Goal: Task Accomplishment & Management: Manage account settings

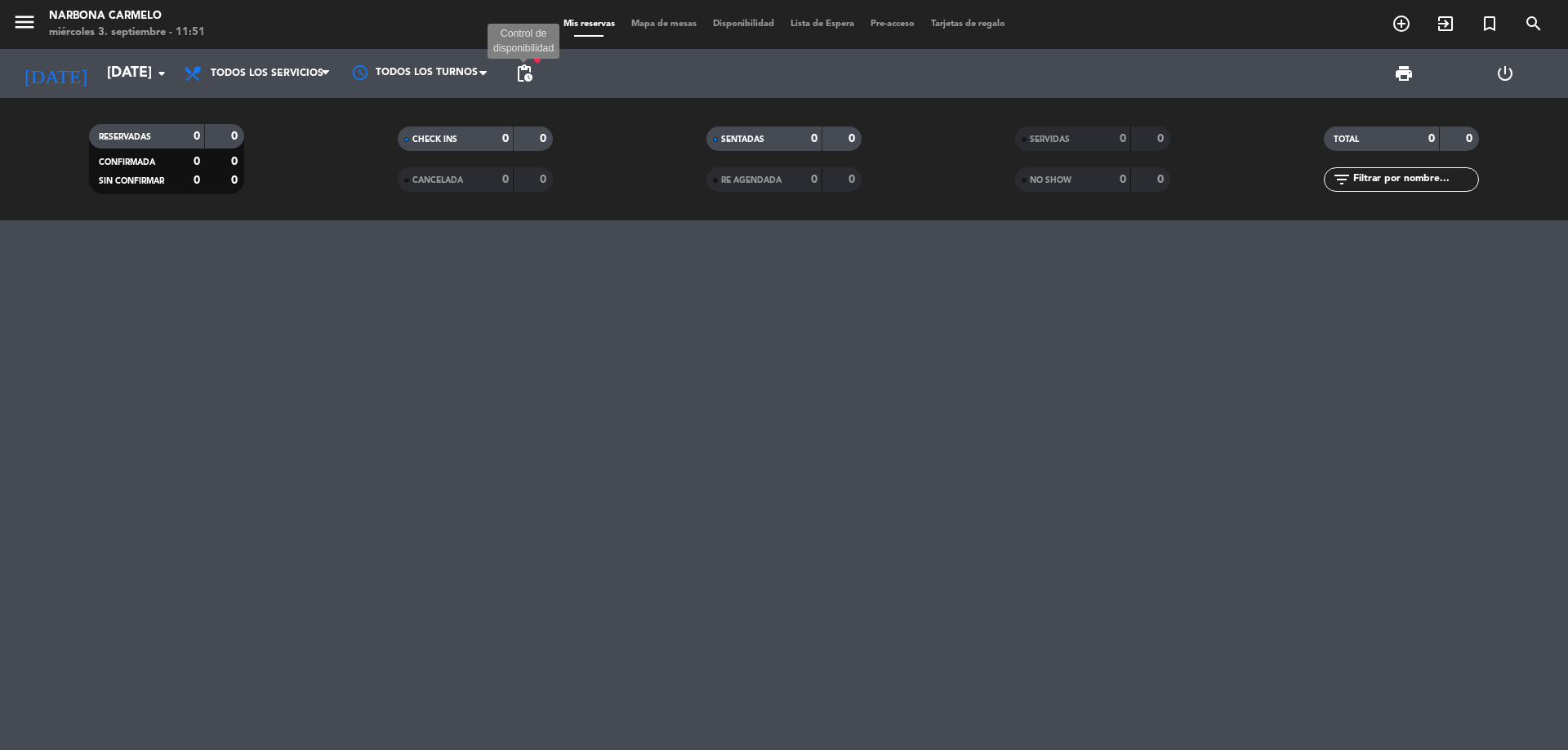
click at [522, 66] on span "pending_actions" at bounding box center [524, 73] width 19 height 19
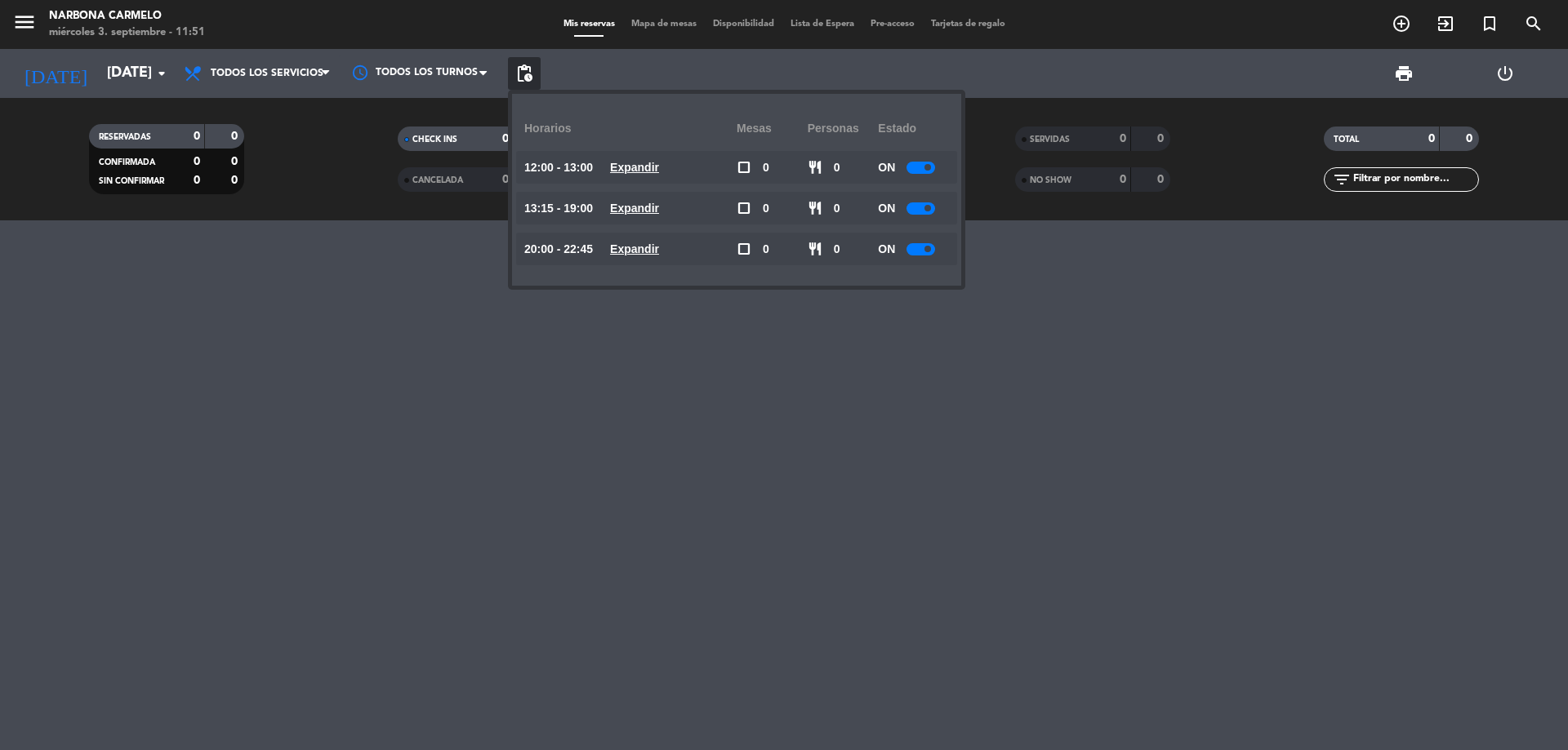
click at [659, 171] on u "Expandir" at bounding box center [634, 167] width 49 height 13
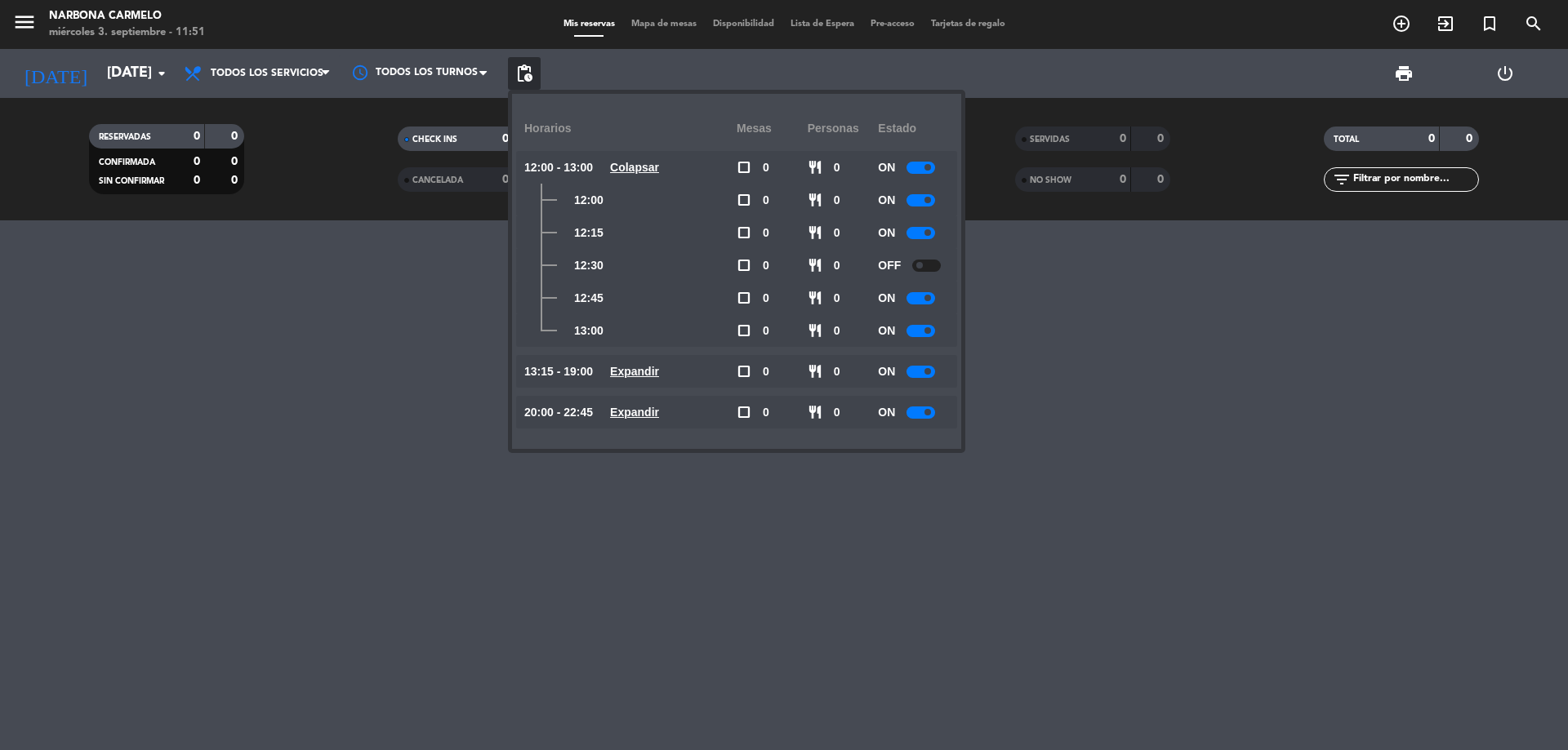
click at [930, 296] on span at bounding box center [927, 297] width 6 height 6
click at [657, 376] on u "Expandir" at bounding box center [634, 371] width 49 height 13
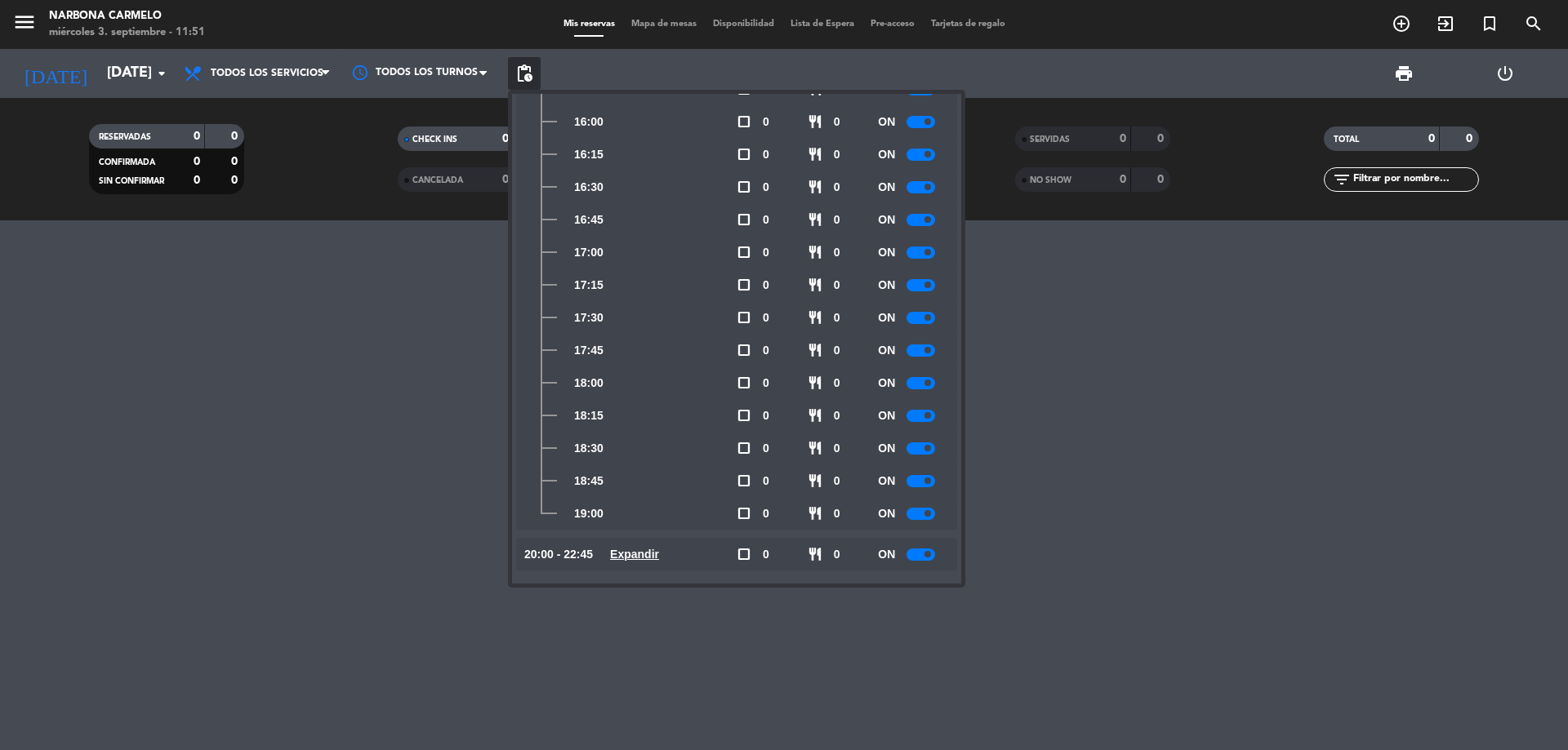
scroll to position [649, 0]
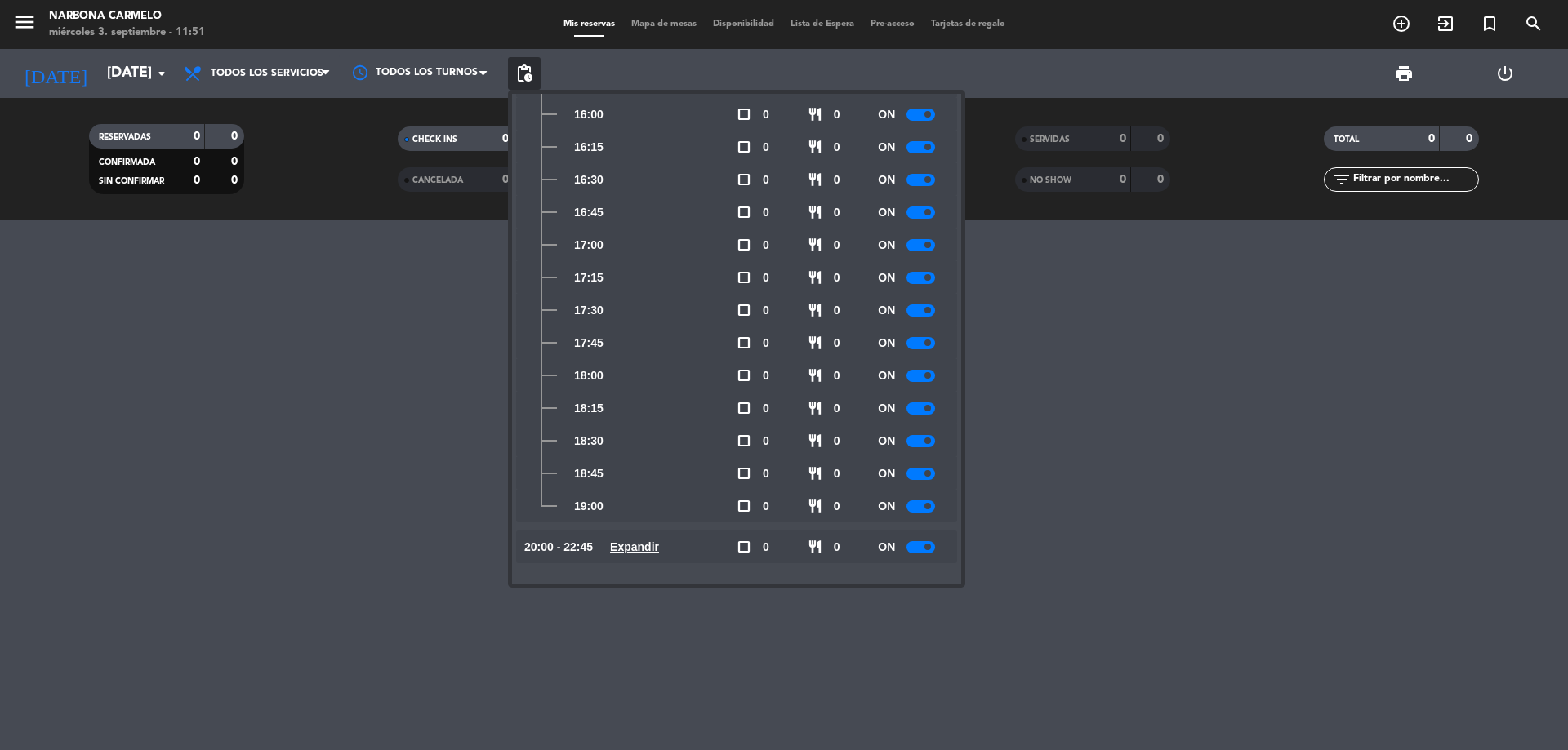
click at [654, 551] on u "Expandir" at bounding box center [634, 547] width 49 height 13
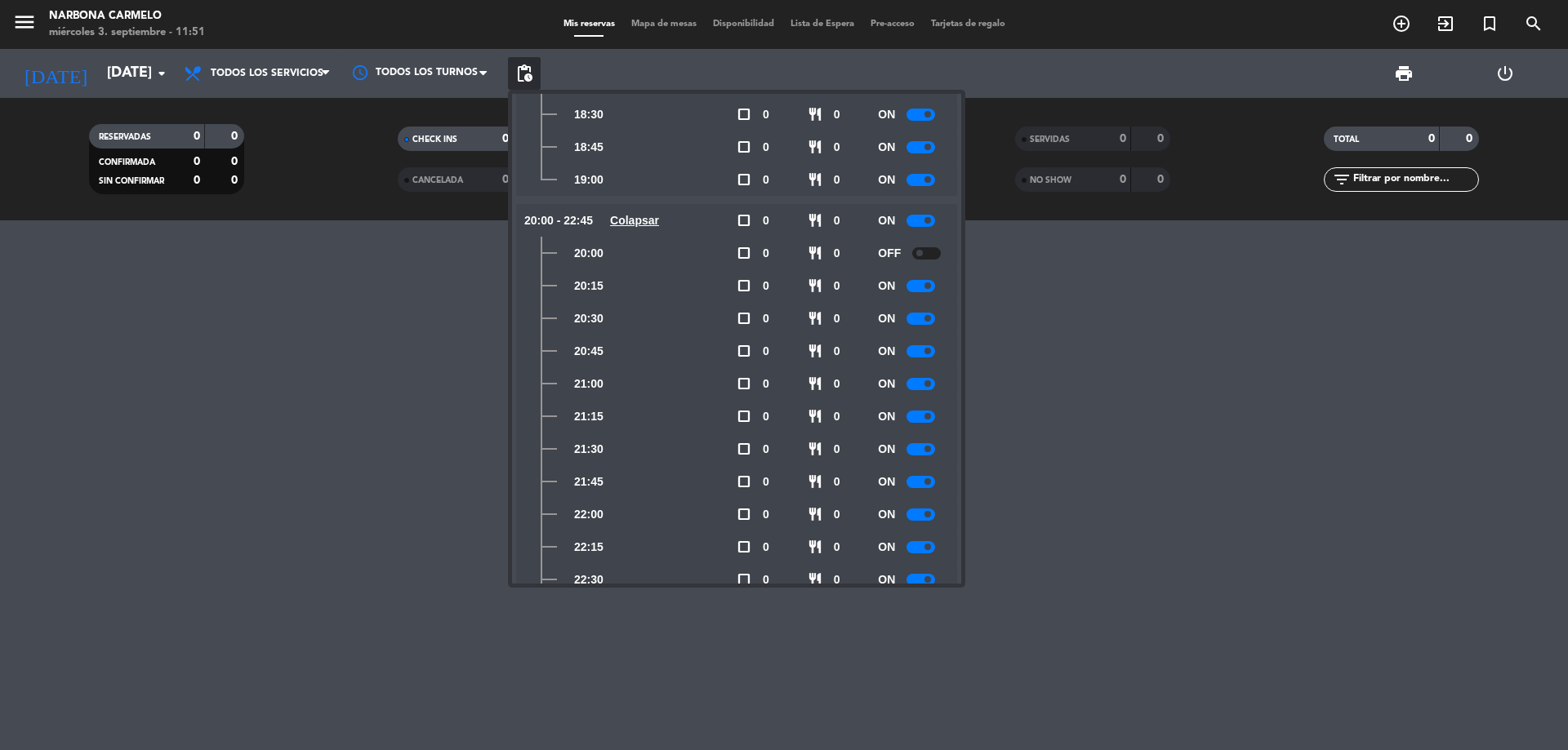
scroll to position [1041, 0]
click at [1202, 467] on div at bounding box center [784, 486] width 1568 height 530
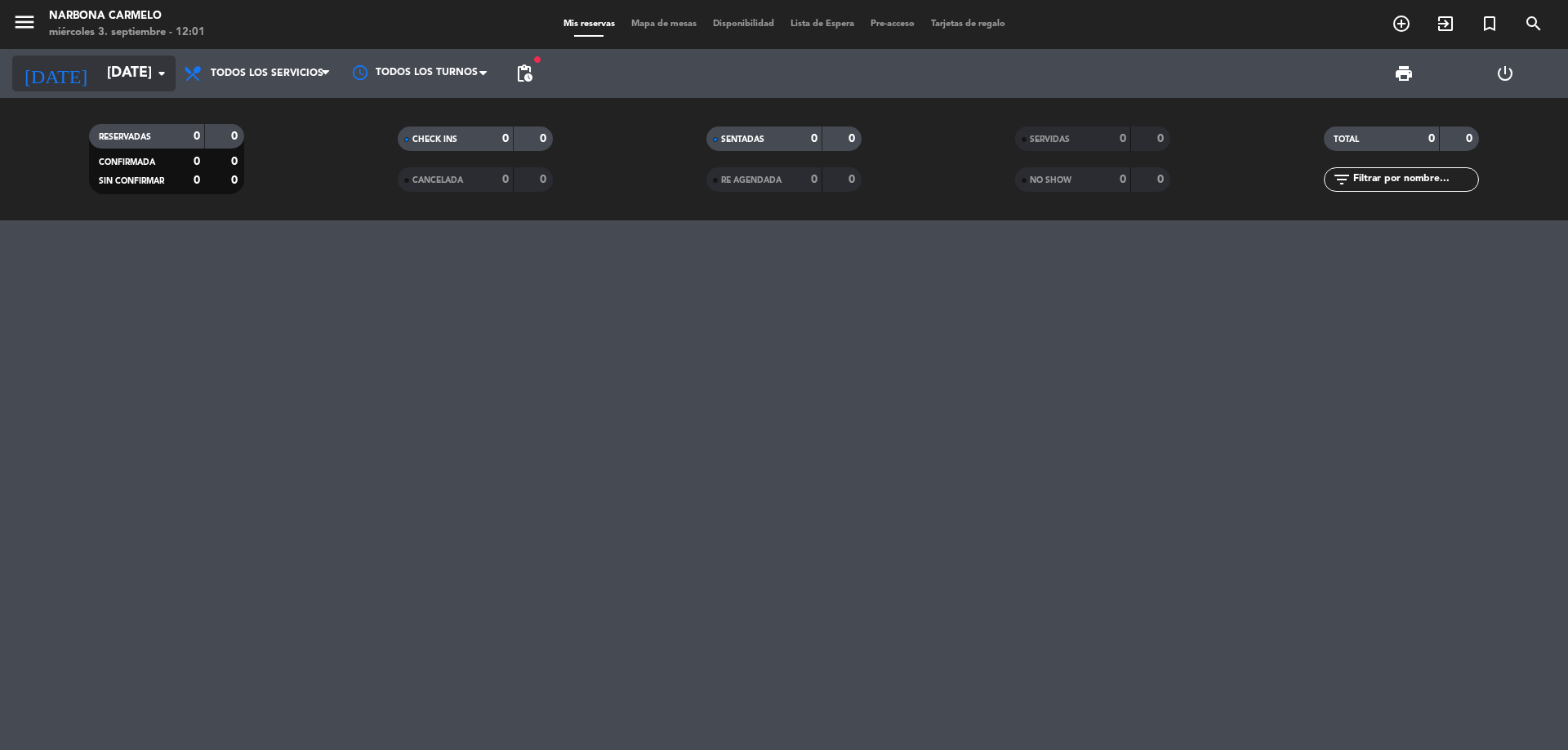
click at [100, 56] on div "[DATE] [DATE] arrow_drop_down" at bounding box center [93, 73] width 164 height 49
click at [116, 67] on input "[DATE]" at bounding box center [193, 73] width 189 height 32
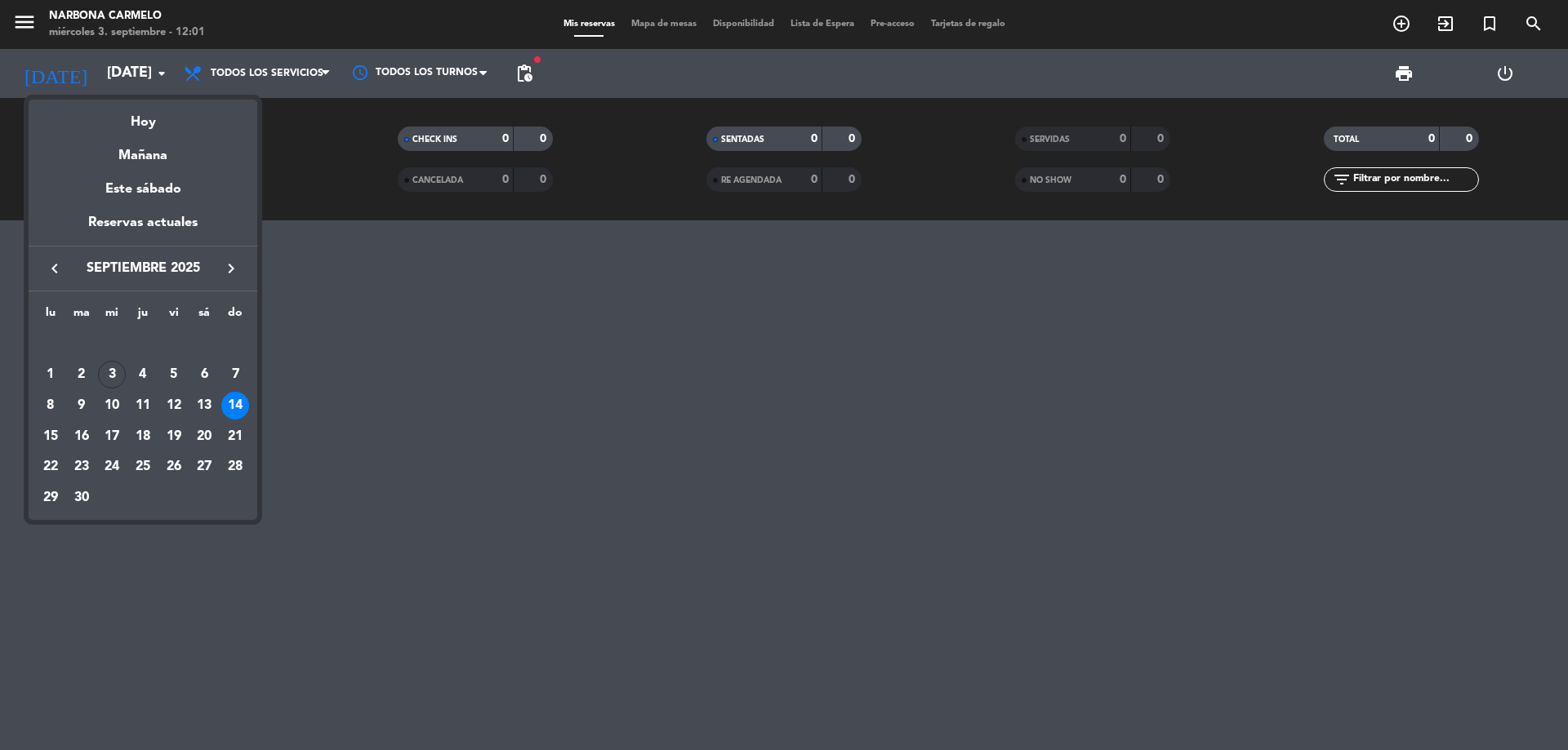
click at [225, 262] on icon "keyboard_arrow_right" at bounding box center [230, 268] width 19 height 19
click at [206, 408] on div "11" at bounding box center [204, 405] width 28 height 28
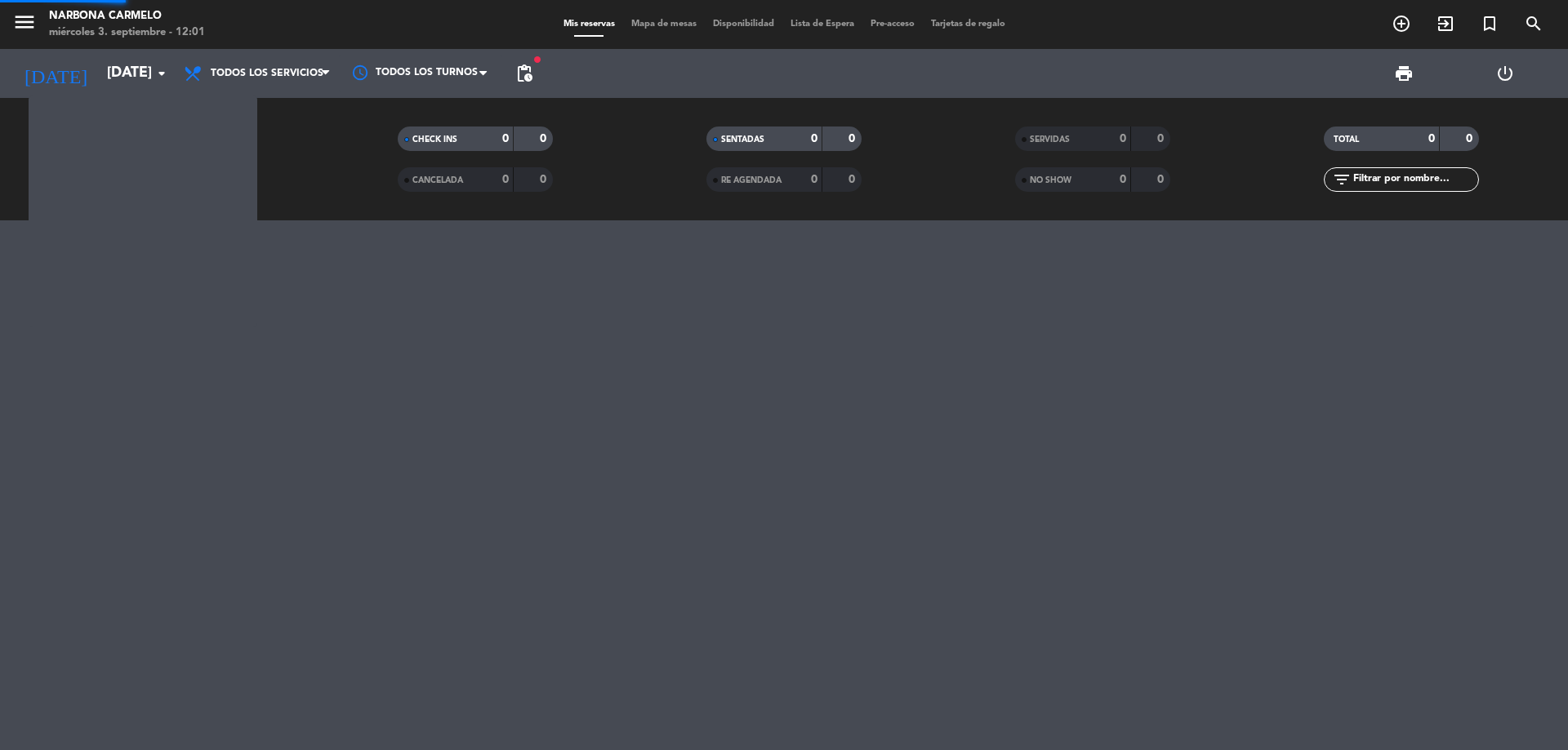
click at [206, 408] on div at bounding box center [784, 486] width 1568 height 530
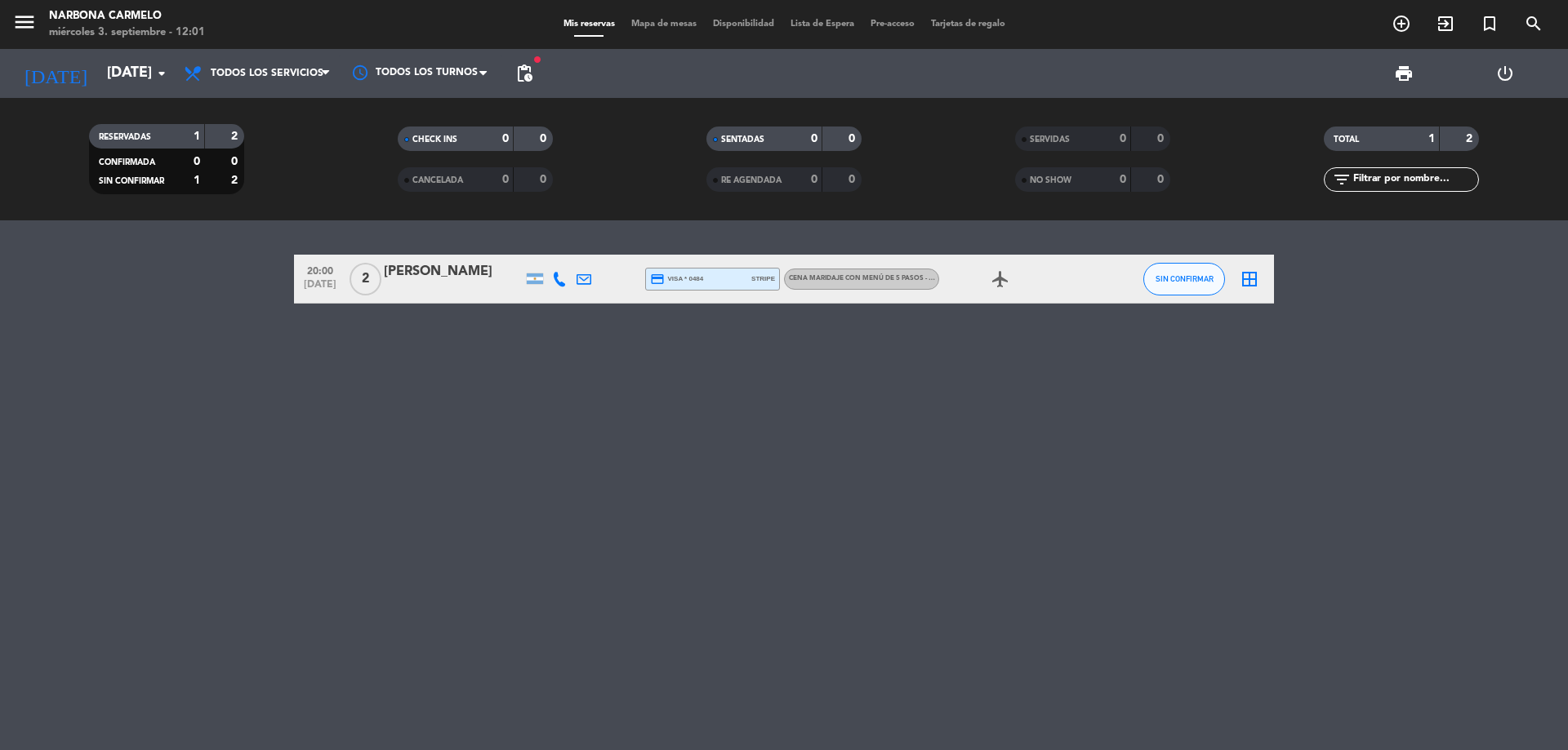
click at [378, 415] on div "20:00 [DATE] 2 [PERSON_NAME] credit_card visa * 0484 stripe Cena maridaje con m…" at bounding box center [784, 486] width 1568 height 530
click at [235, 91] on div "Todos los servicios Almuerzo Todos los servicios Todos los servicios Almuerzo" at bounding box center [257, 73] width 164 height 49
click at [249, 75] on span "Todos los servicios" at bounding box center [267, 73] width 113 height 11
click at [118, 77] on input "[DATE]" at bounding box center [193, 73] width 189 height 32
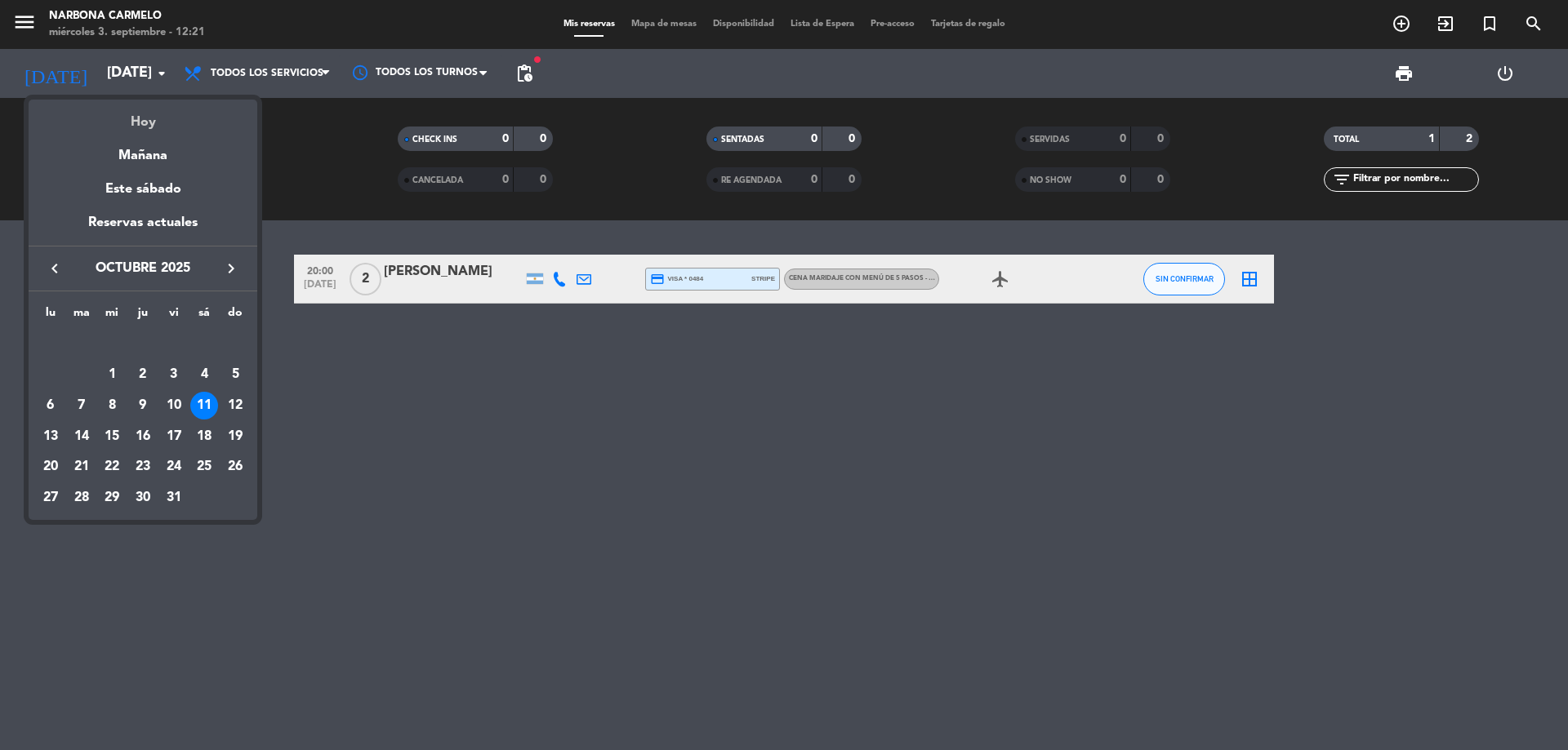
click at [142, 123] on div "Hoy" at bounding box center [142, 116] width 228 height 33
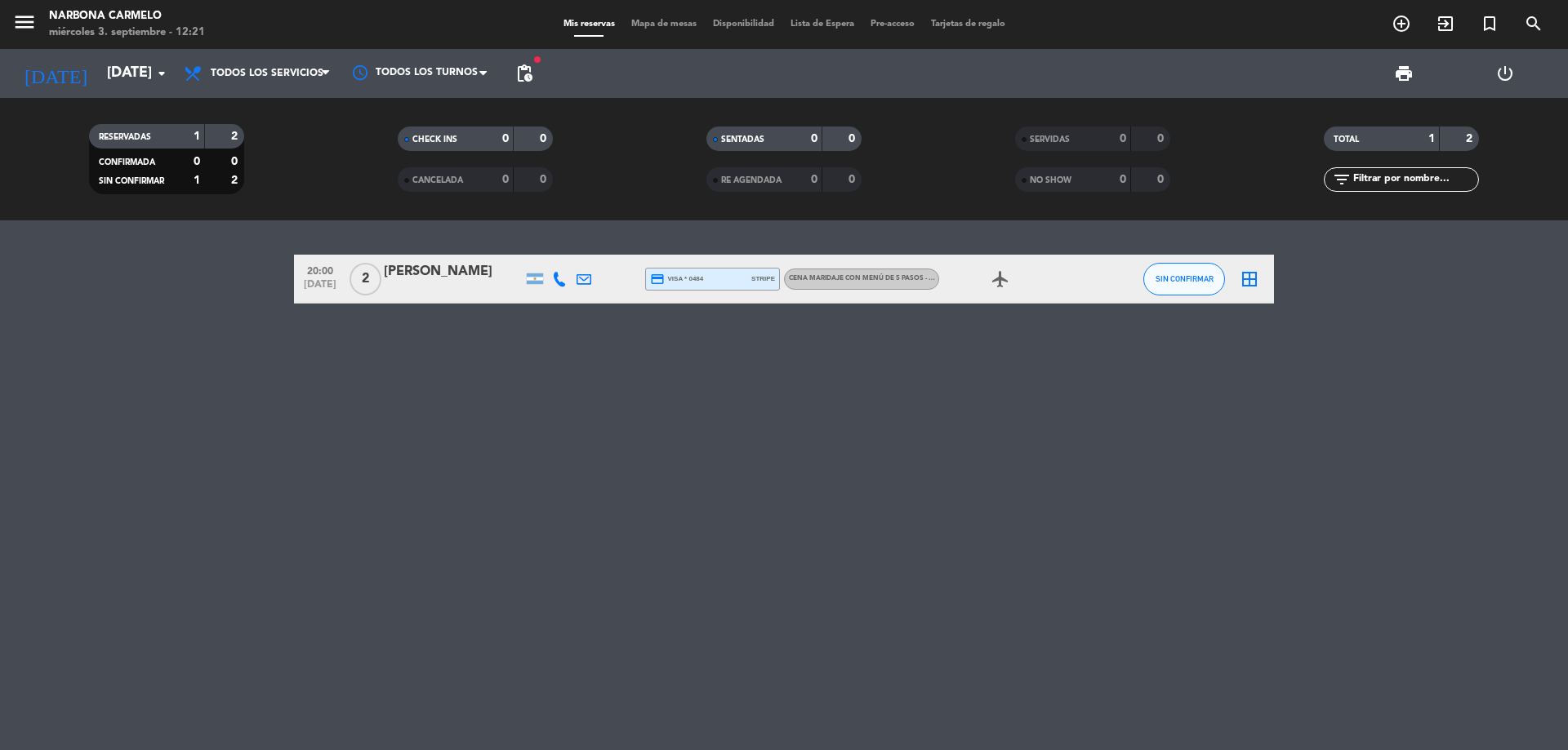
type input "[DATE]"
click at [142, 86] on input "[DATE]" at bounding box center [193, 73] width 189 height 32
